Goal: Task Accomplishment & Management: Manage account settings

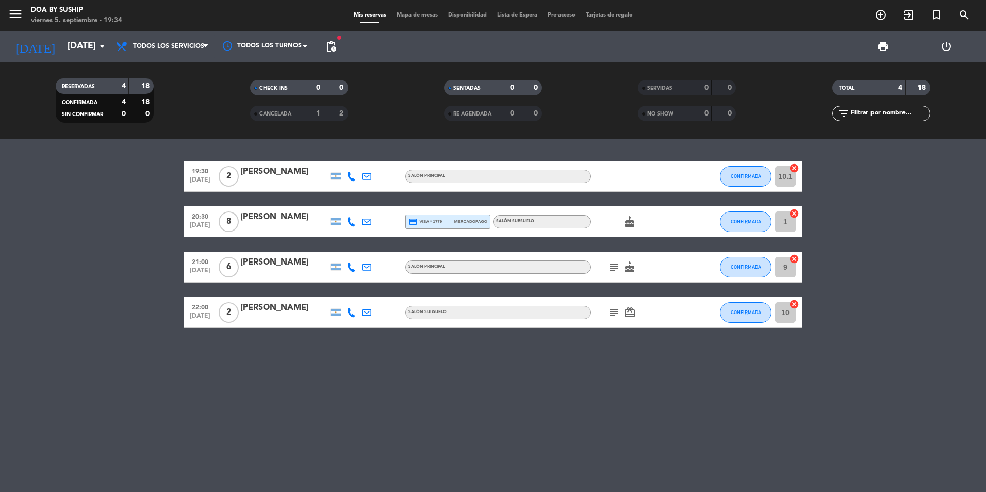
click at [612, 271] on icon "subject" at bounding box center [614, 267] width 12 height 12
click at [616, 313] on icon "subject" at bounding box center [614, 312] width 12 height 12
drag, startPoint x: 891, startPoint y: 243, endPoint x: 823, endPoint y: 245, distance: 68.1
click at [889, 243] on bookings-row "19:30 [DATE] 2 [PERSON_NAME] Salón Principal CONFIRMADA 10.1 cancel 20:30 [DATE…" at bounding box center [493, 244] width 986 height 167
click at [757, 178] on span "CONFIRMADA" at bounding box center [746, 176] width 30 height 6
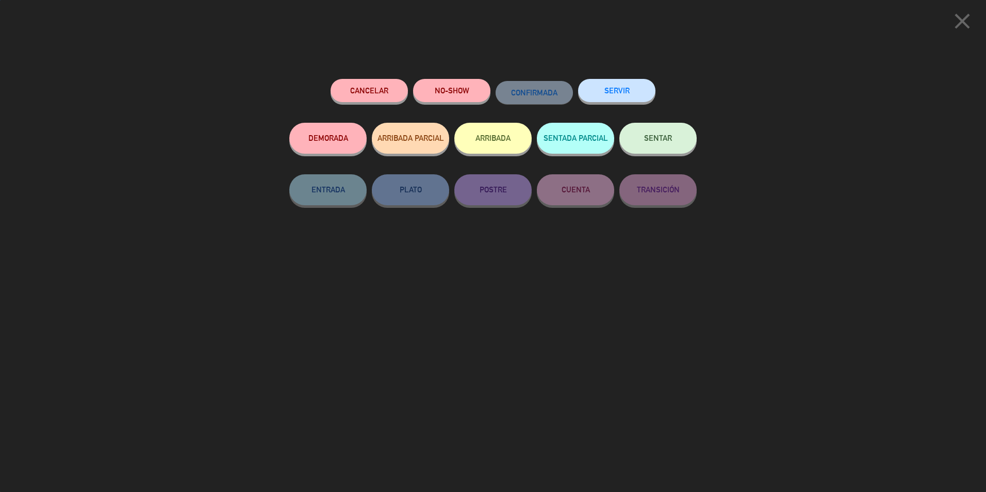
click at [644, 85] on button "SERVIR" at bounding box center [616, 90] width 77 height 23
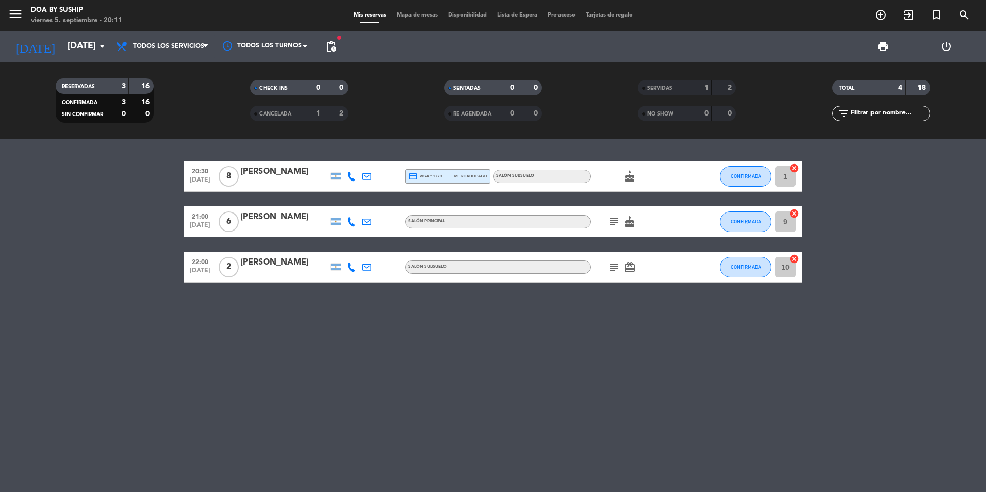
click at [505, 17] on span "Lista de Espera" at bounding box center [517, 15] width 51 height 6
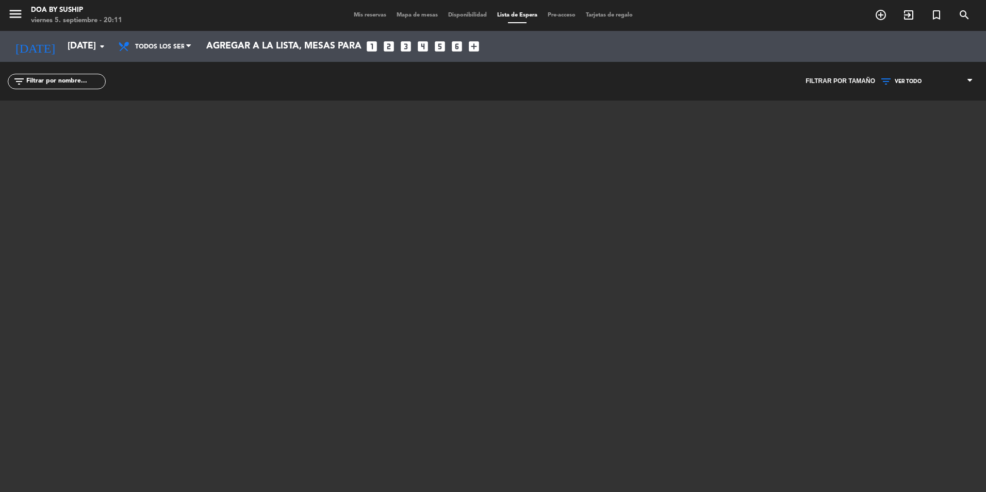
click at [371, 15] on span "Mis reservas" at bounding box center [370, 15] width 43 height 6
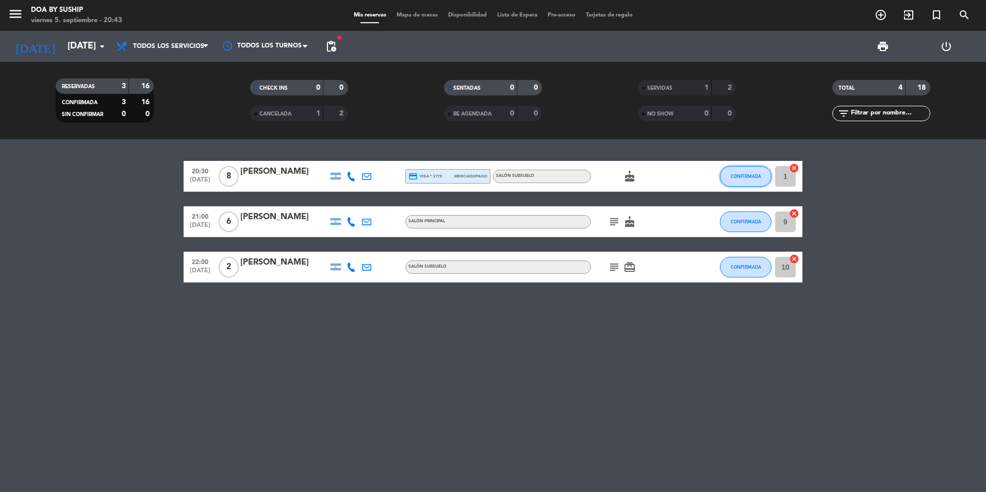
click at [758, 173] on span "CONFIRMADA" at bounding box center [746, 176] width 30 height 6
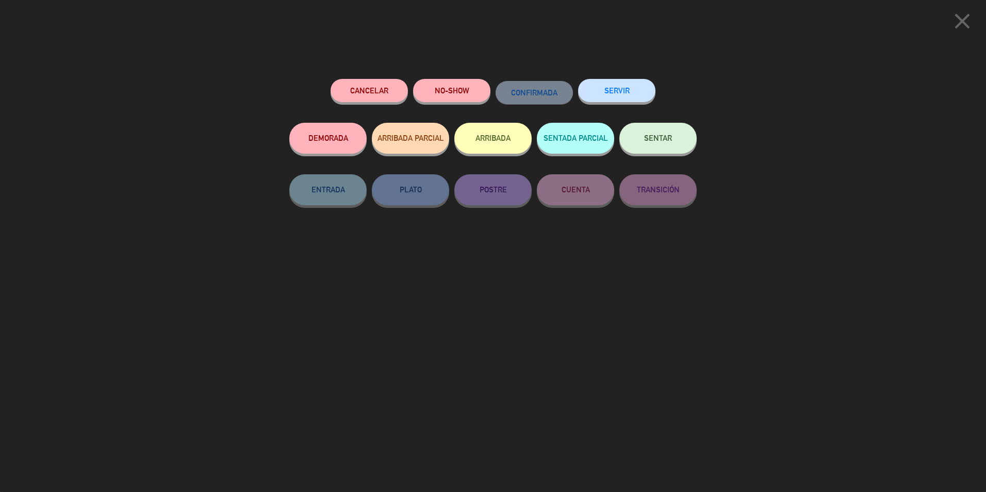
click at [643, 136] on button "SENTAR" at bounding box center [658, 138] width 77 height 31
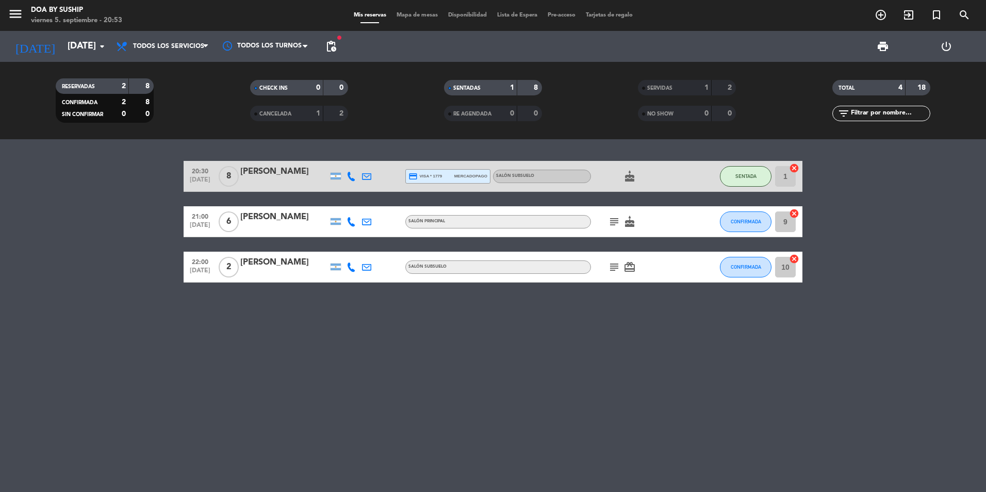
click at [754, 234] on div "CONFIRMADA" at bounding box center [746, 221] width 52 height 30
click at [748, 222] on span "CONFIRMADA" at bounding box center [746, 222] width 30 height 6
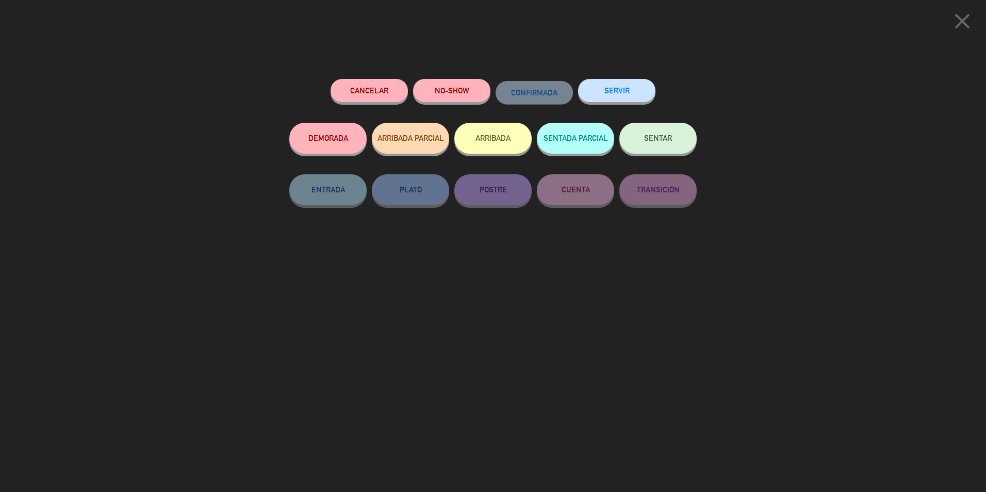
click at [666, 136] on span "SENTAR" at bounding box center [658, 138] width 28 height 9
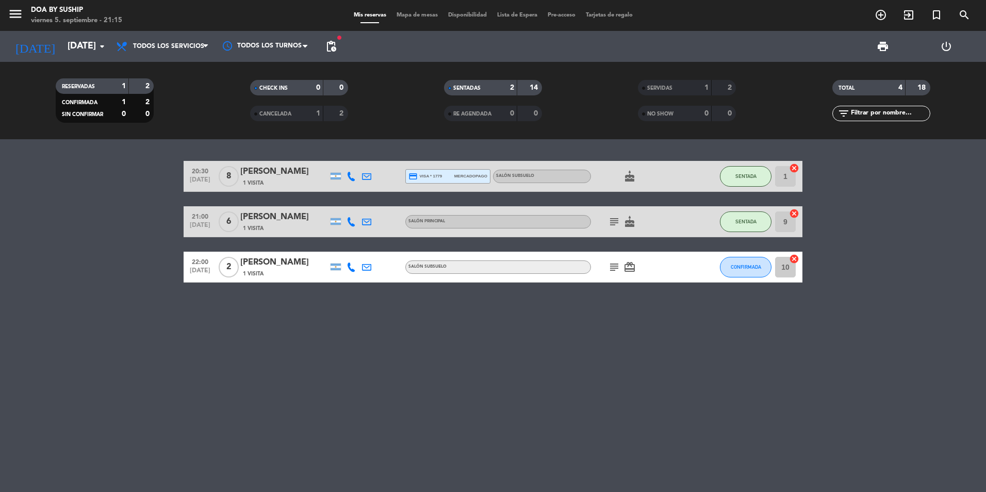
click at [341, 42] on div "print power_settings_new" at bounding box center [659, 46] width 637 height 31
click at [340, 43] on span "pending_actions" at bounding box center [331, 46] width 21 height 21
click at [335, 47] on span "pending_actions" at bounding box center [331, 46] width 12 height 12
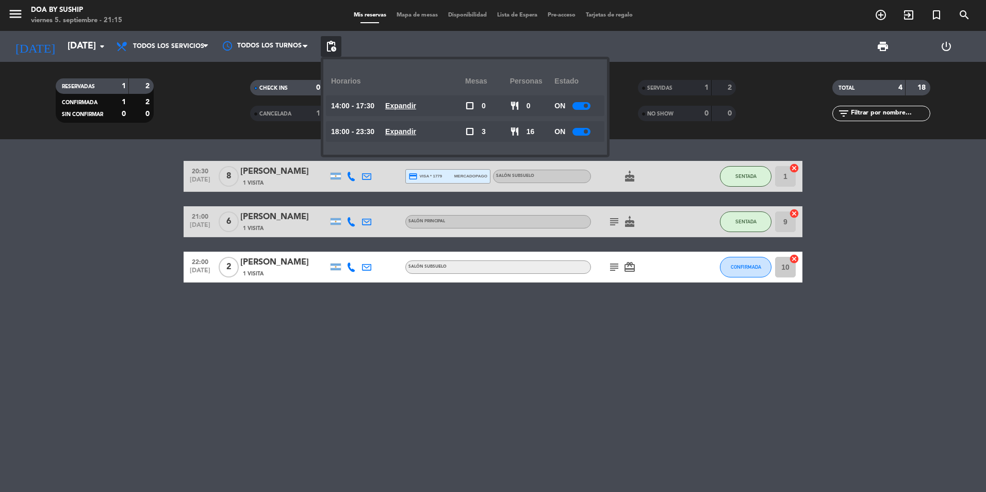
click at [414, 127] on u "Expandir" at bounding box center [400, 131] width 31 height 8
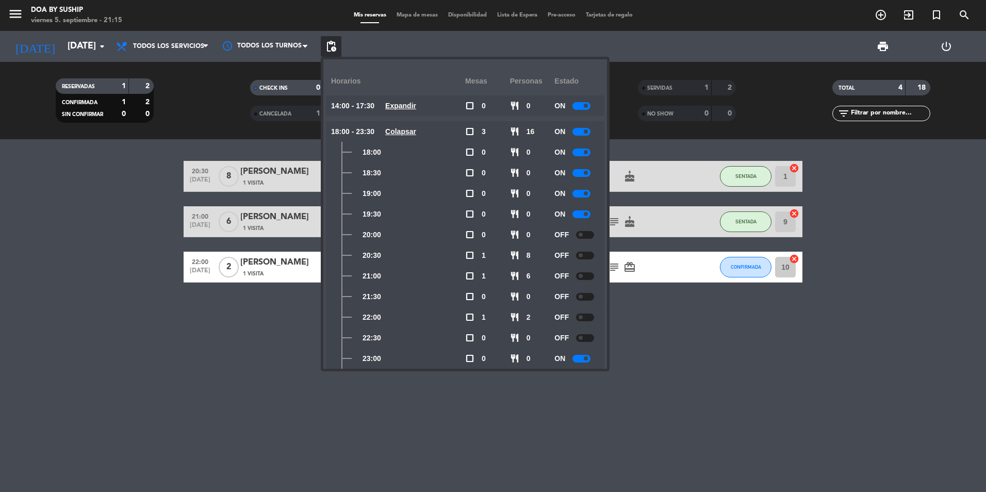
click at [585, 235] on div at bounding box center [585, 235] width 18 height 8
click at [589, 250] on div "OFF" at bounding box center [577, 255] width 45 height 21
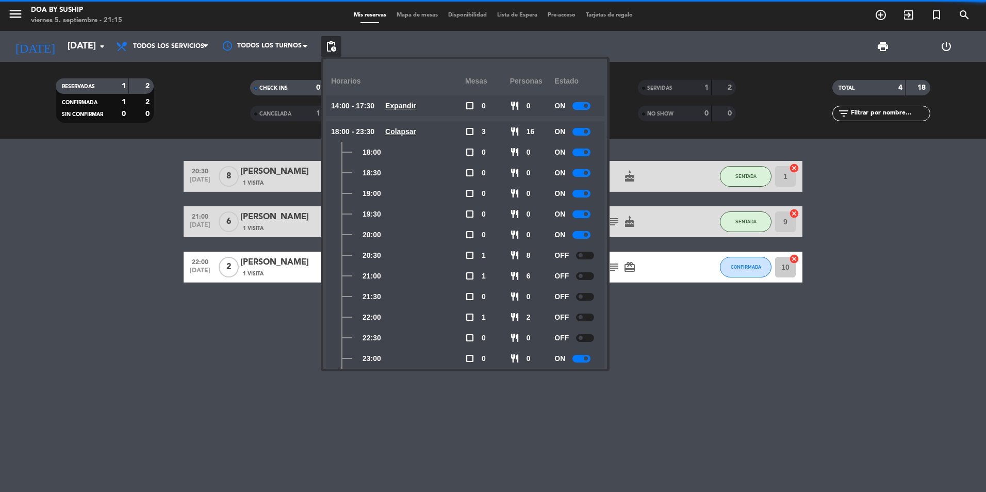
click at [589, 253] on div at bounding box center [585, 256] width 18 height 8
click at [585, 279] on div at bounding box center [585, 276] width 18 height 8
click at [592, 295] on div at bounding box center [585, 297] width 18 height 8
click at [585, 320] on div at bounding box center [585, 318] width 18 height 8
click at [584, 338] on div at bounding box center [585, 338] width 18 height 8
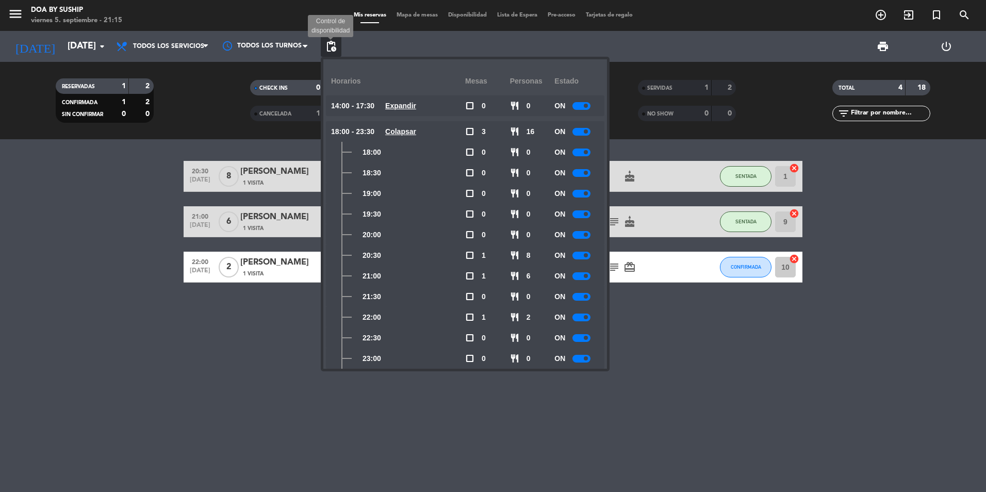
click at [332, 45] on span "pending_actions" at bounding box center [331, 46] width 12 height 12
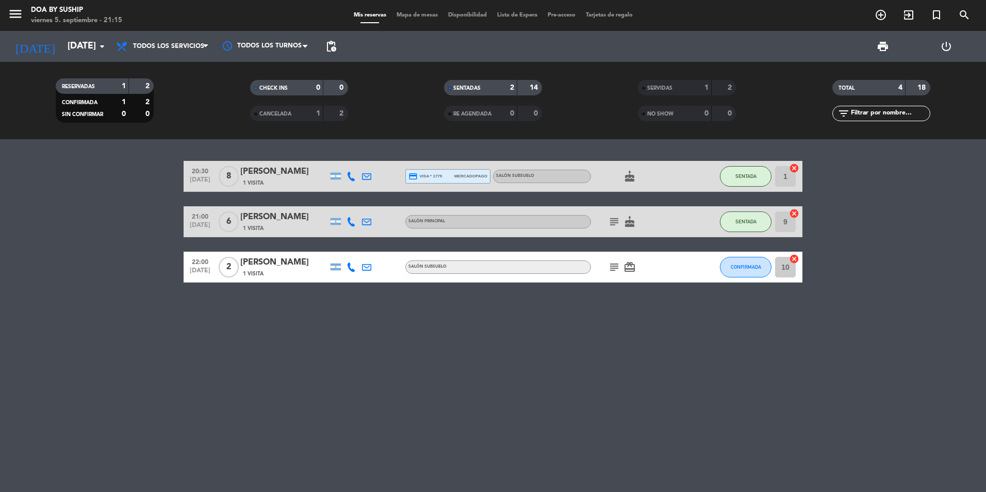
click at [614, 218] on icon "subject" at bounding box center [614, 222] width 12 height 12
drag, startPoint x: 616, startPoint y: 120, endPoint x: 441, endPoint y: 8, distance: 208.1
click at [609, 117] on filter-checkbox "NO SHOW 0 0" at bounding box center [687, 113] width 194 height 15
